Goal: Task Accomplishment & Management: Manage account settings

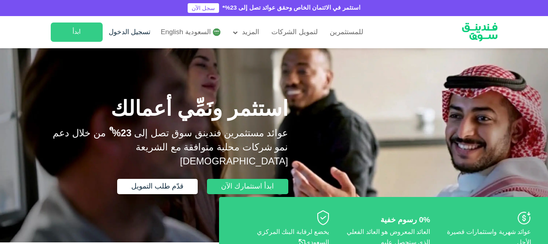
click at [123, 36] on link "تسجيل الدخول" at bounding box center [129, 32] width 44 height 13
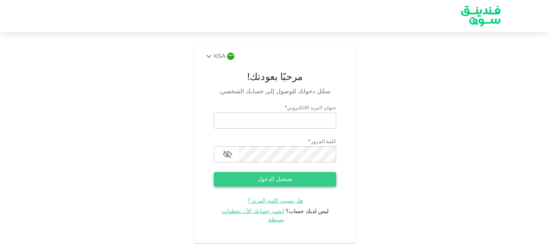
type input "[EMAIL_ADDRESS][DOMAIN_NAME]"
click at [275, 177] on button "تسجيل الدخول" at bounding box center [275, 179] width 122 height 14
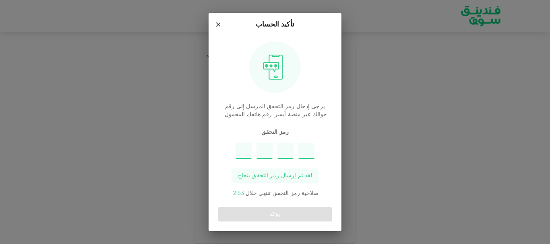
type input "6"
type input "5"
type input "9"
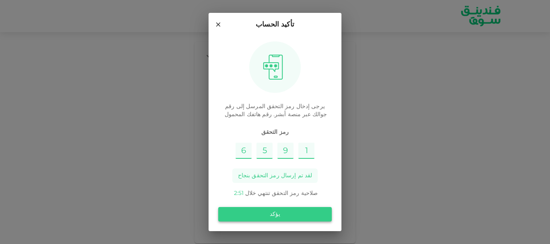
type input "1"
click at [268, 213] on button "يؤكد" at bounding box center [274, 214] width 113 height 14
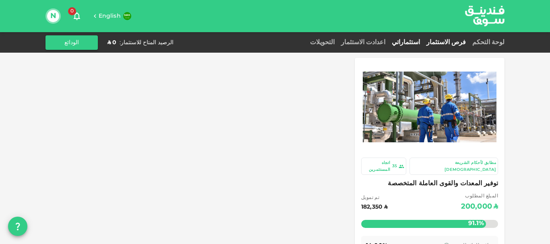
click at [423, 41] on link "استثماراتي" at bounding box center [405, 42] width 35 height 6
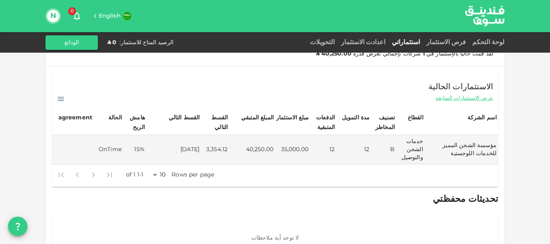
scroll to position [62, 0]
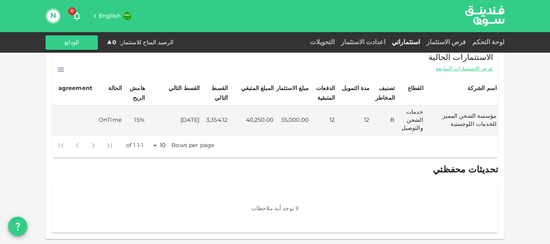
click at [485, 171] on span "تحديثات محفظتي" at bounding box center [465, 170] width 65 height 9
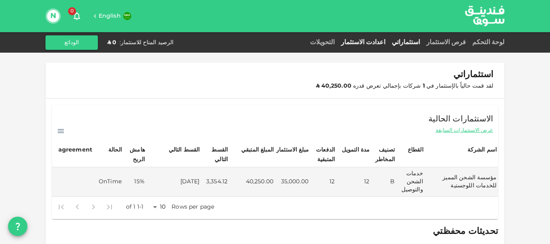
click at [388, 43] on link "اعدادت الاستثمار" at bounding box center [363, 42] width 51 height 6
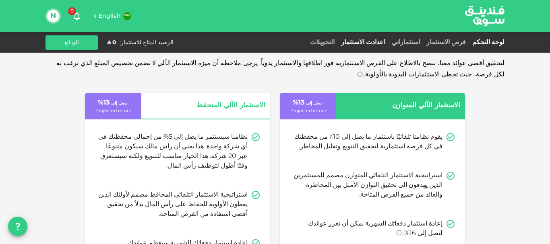
click at [486, 41] on link "لوحة التحكم" at bounding box center [486, 42] width 35 height 6
